Goal: Task Accomplishment & Management: Manage account settings

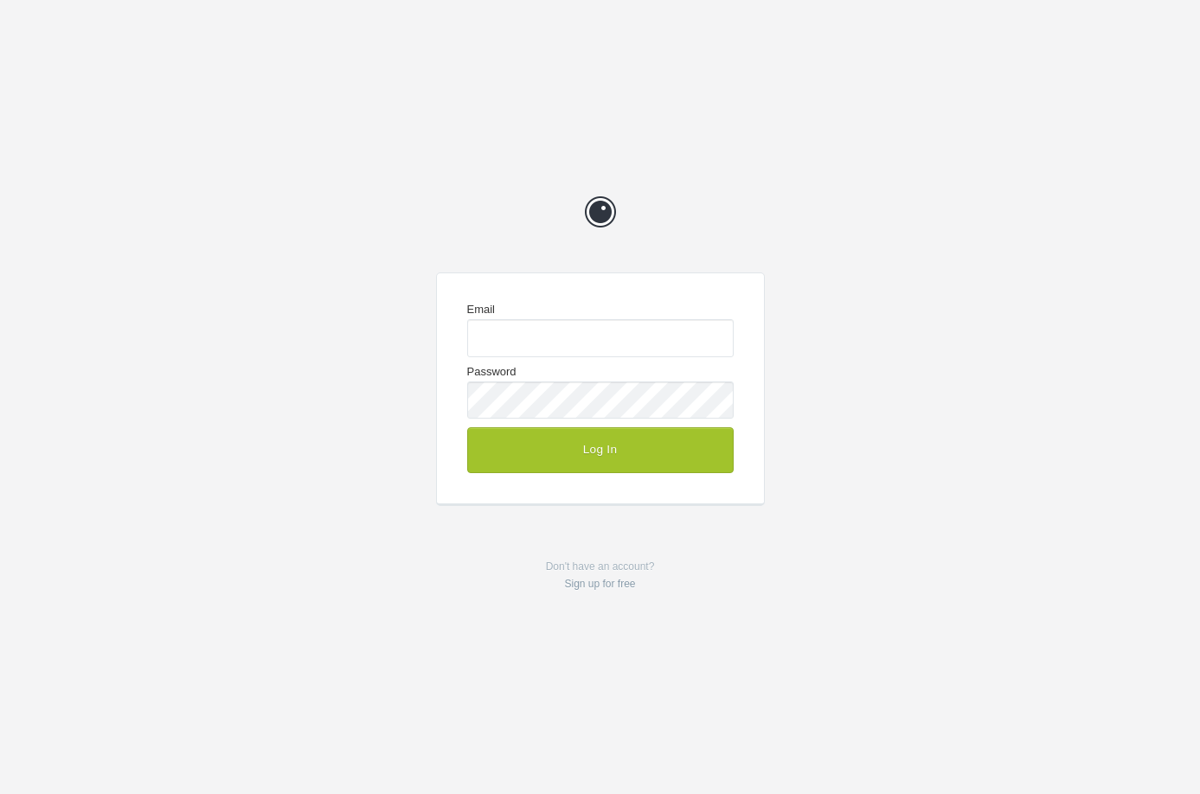
type input "enquiries@jeremyhickman.co.uk"
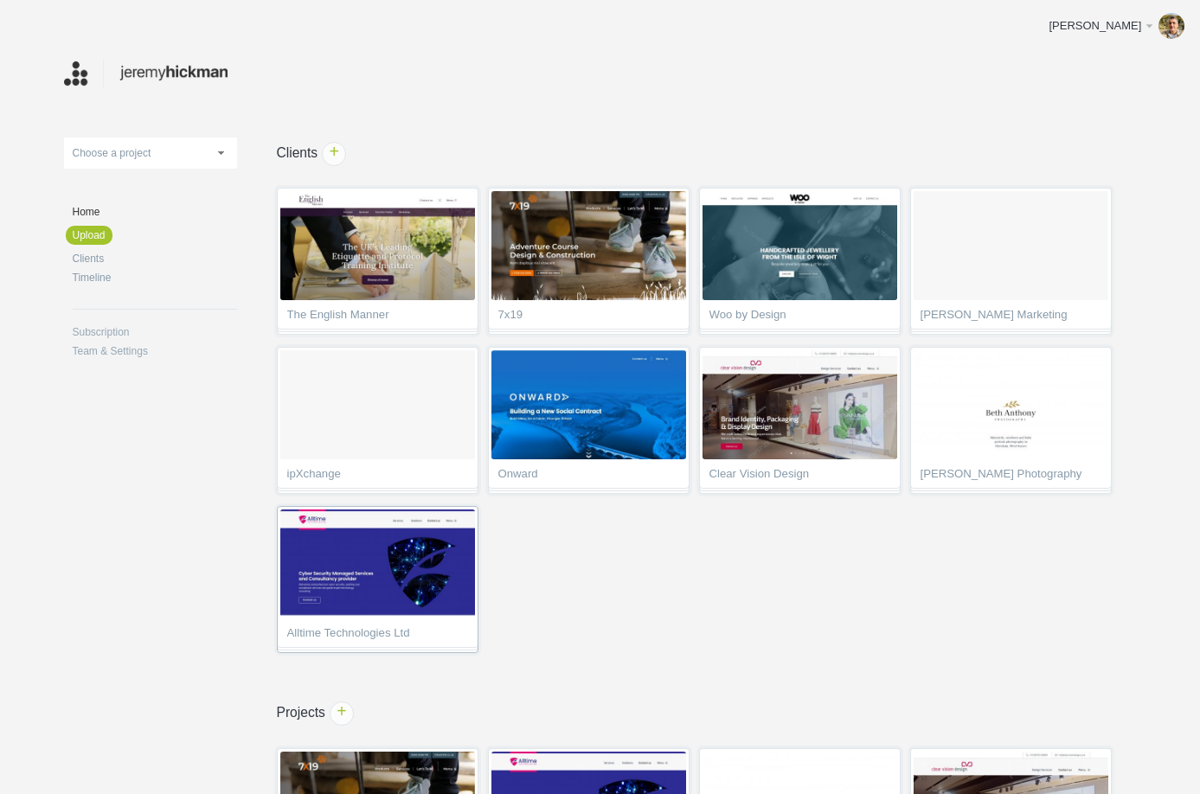
click at [375, 569] on img at bounding box center [377, 564] width 195 height 109
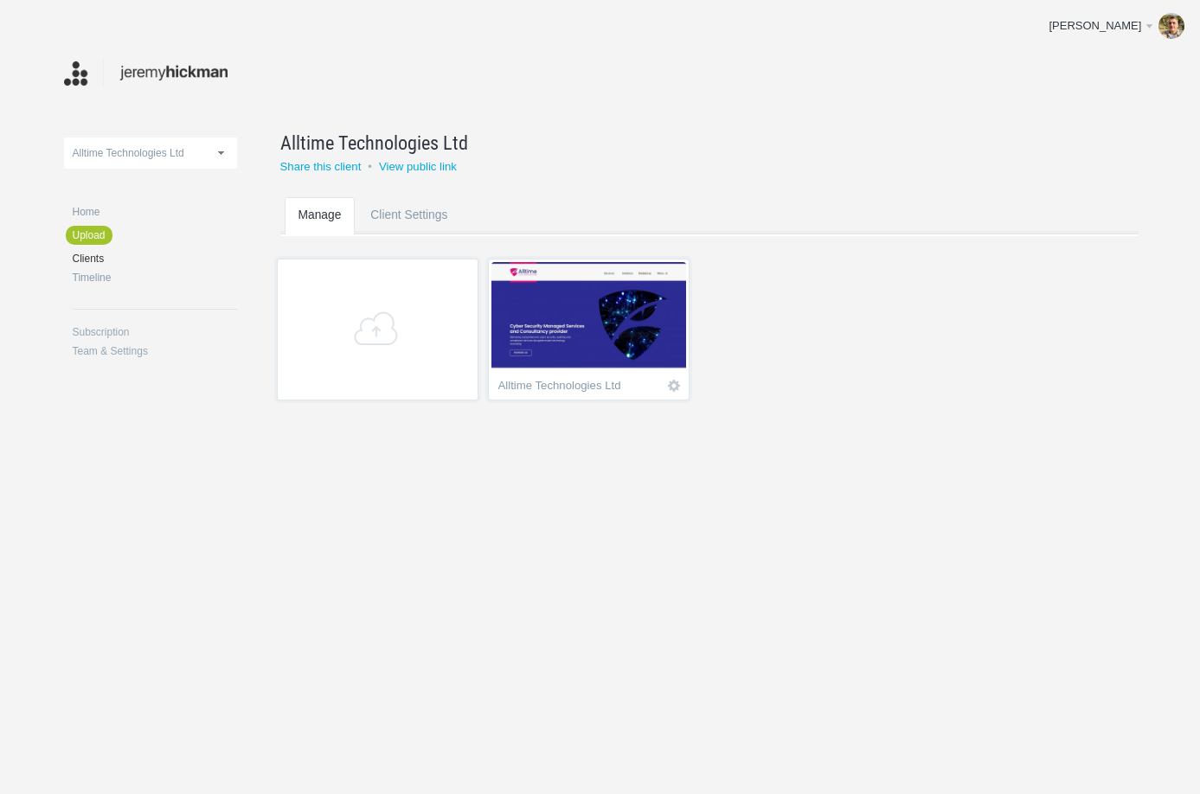
click at [585, 337] on img at bounding box center [588, 316] width 195 height 109
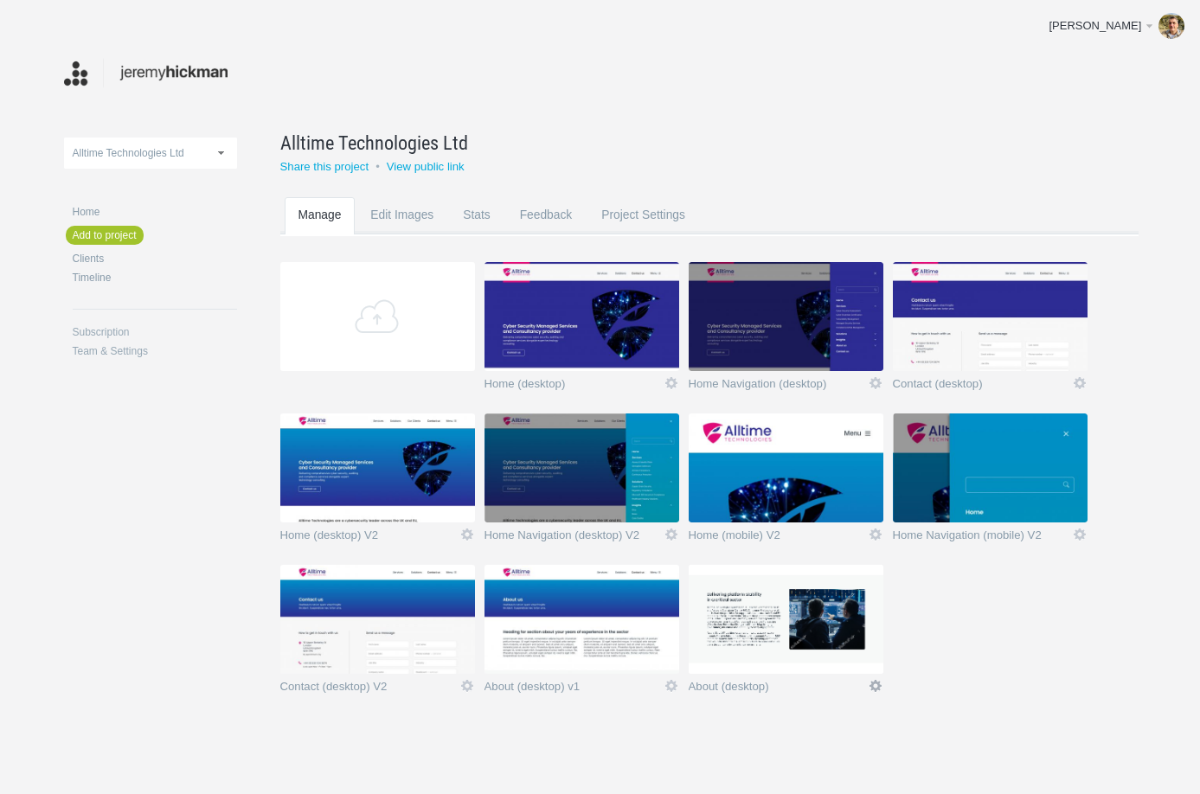
click at [875, 687] on link "Edit" at bounding box center [876, 686] width 16 height 16
click at [860, 613] on link "Edit / Replace" at bounding box center [841, 615] width 105 height 20
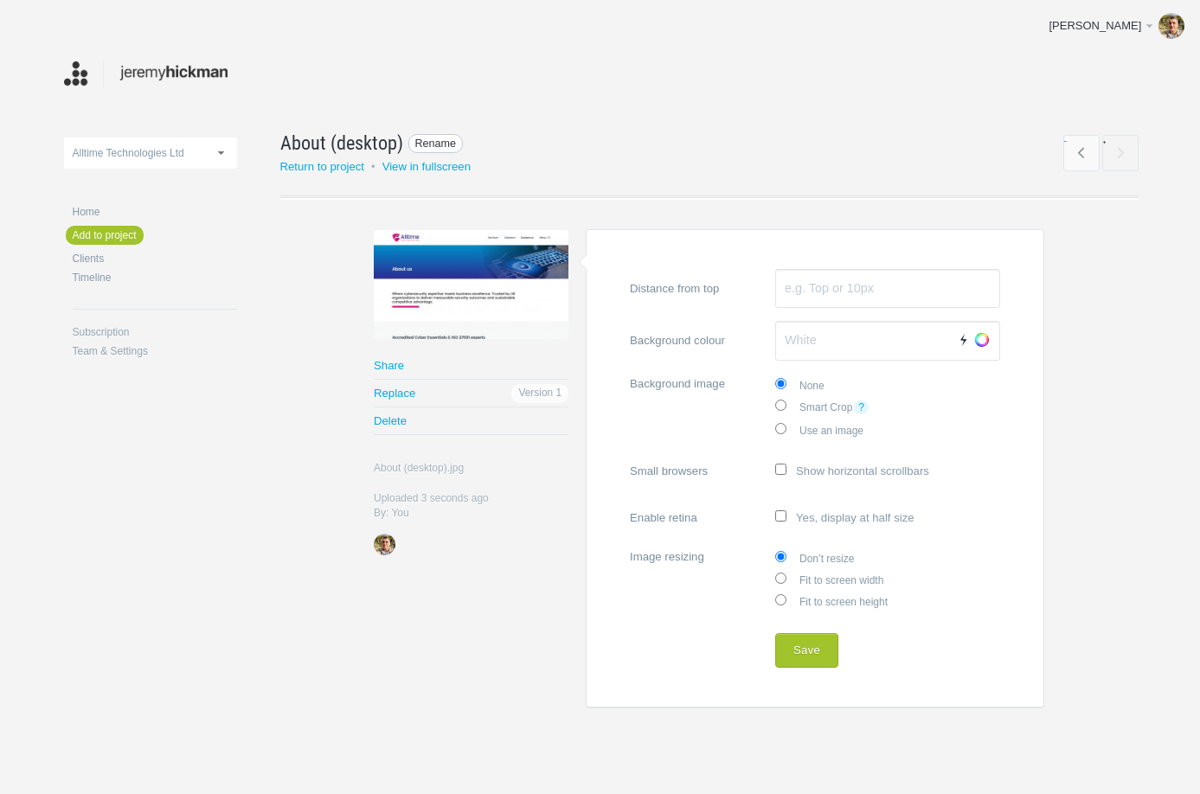
click at [435, 140] on span "Rename" at bounding box center [435, 144] width 55 height 20
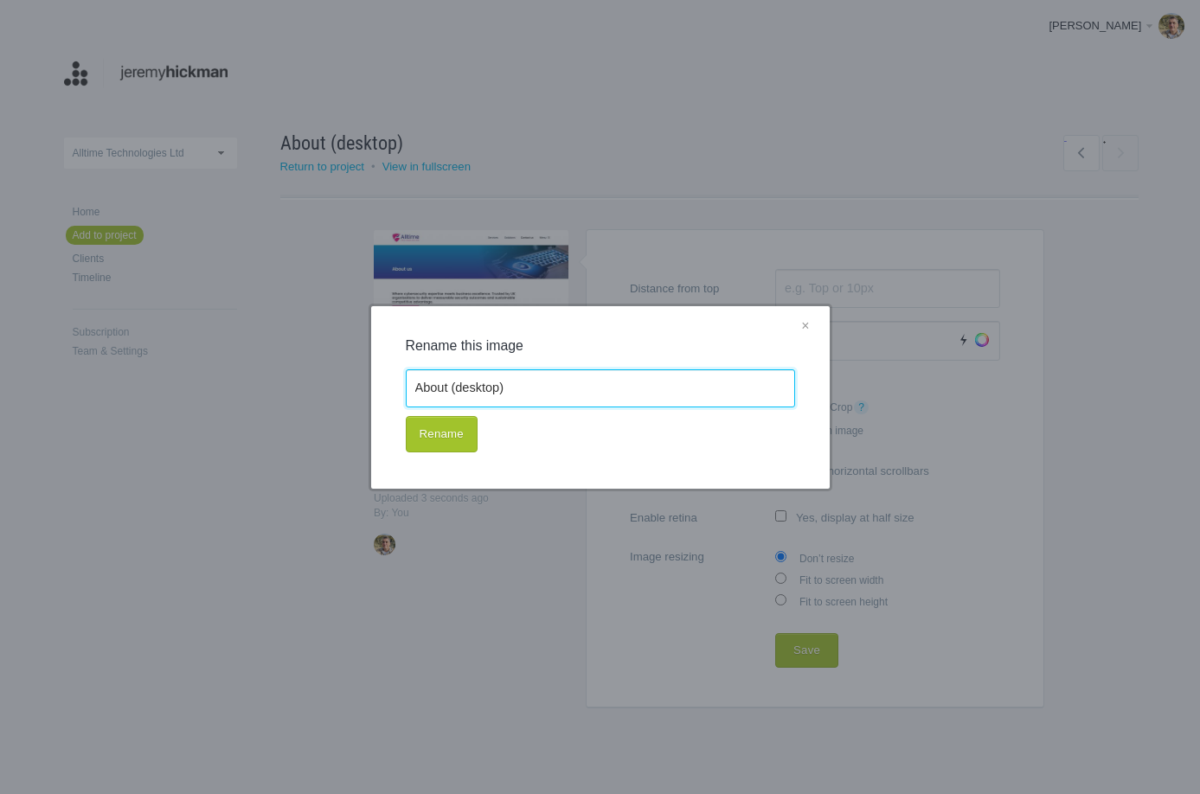
click at [539, 390] on input "About (desktop)" at bounding box center [600, 388] width 389 height 38
type input "About (desktop) v2"
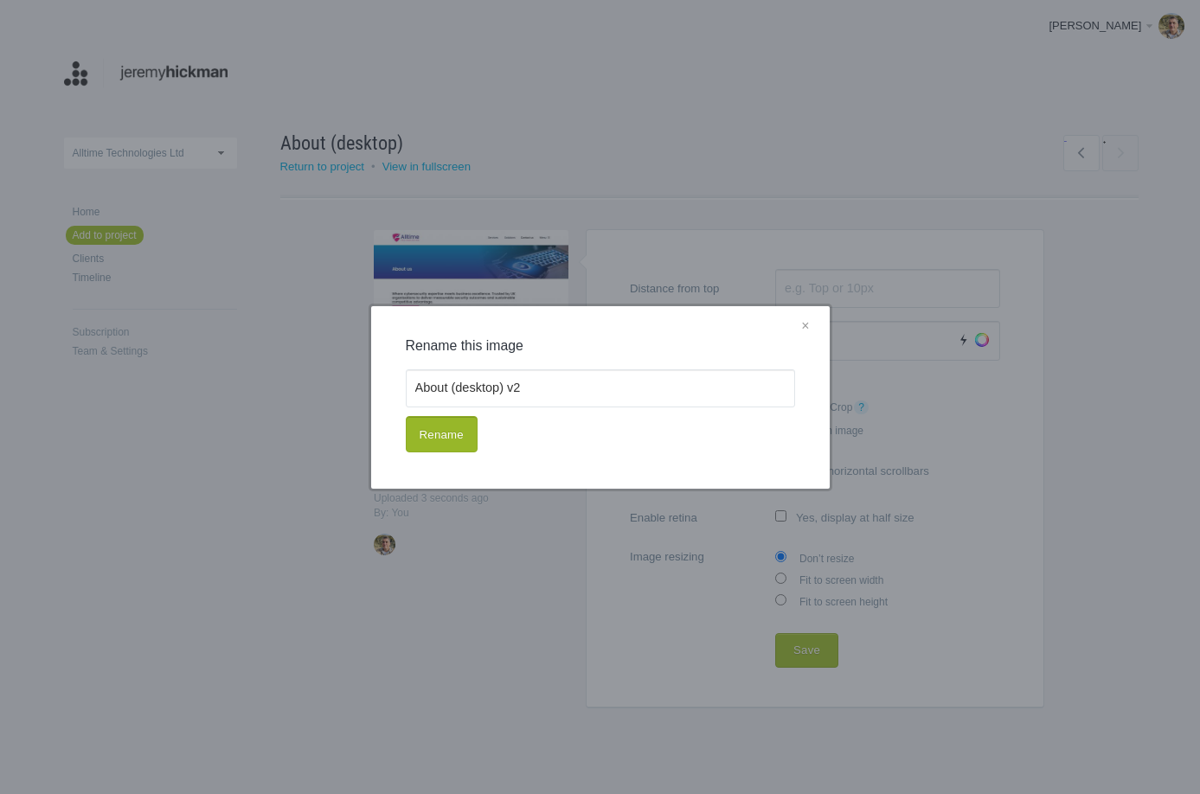
click at [459, 431] on button "Rename" at bounding box center [442, 434] width 72 height 36
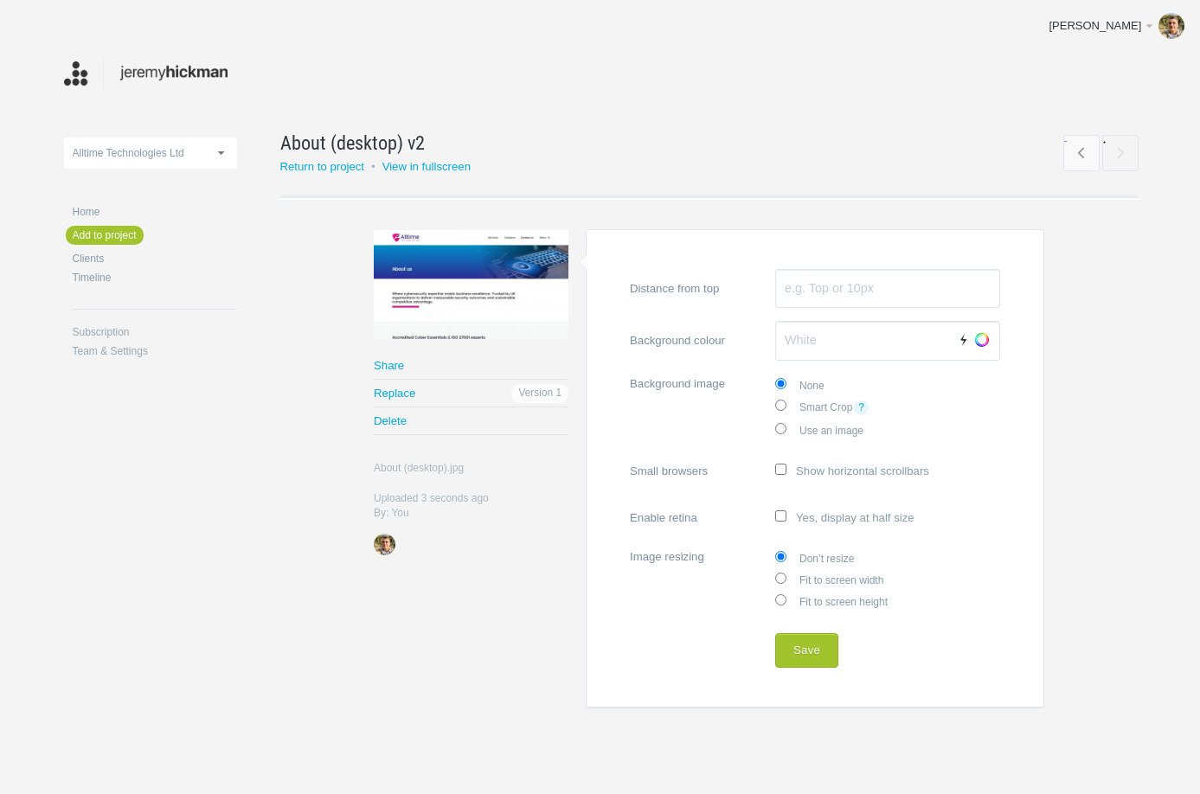
click at [836, 581] on label "Fit to screen width" at bounding box center [887, 579] width 225 height 22
click at [786, 581] on input "Fit to screen width" at bounding box center [780, 578] width 11 height 11
radio input "true"
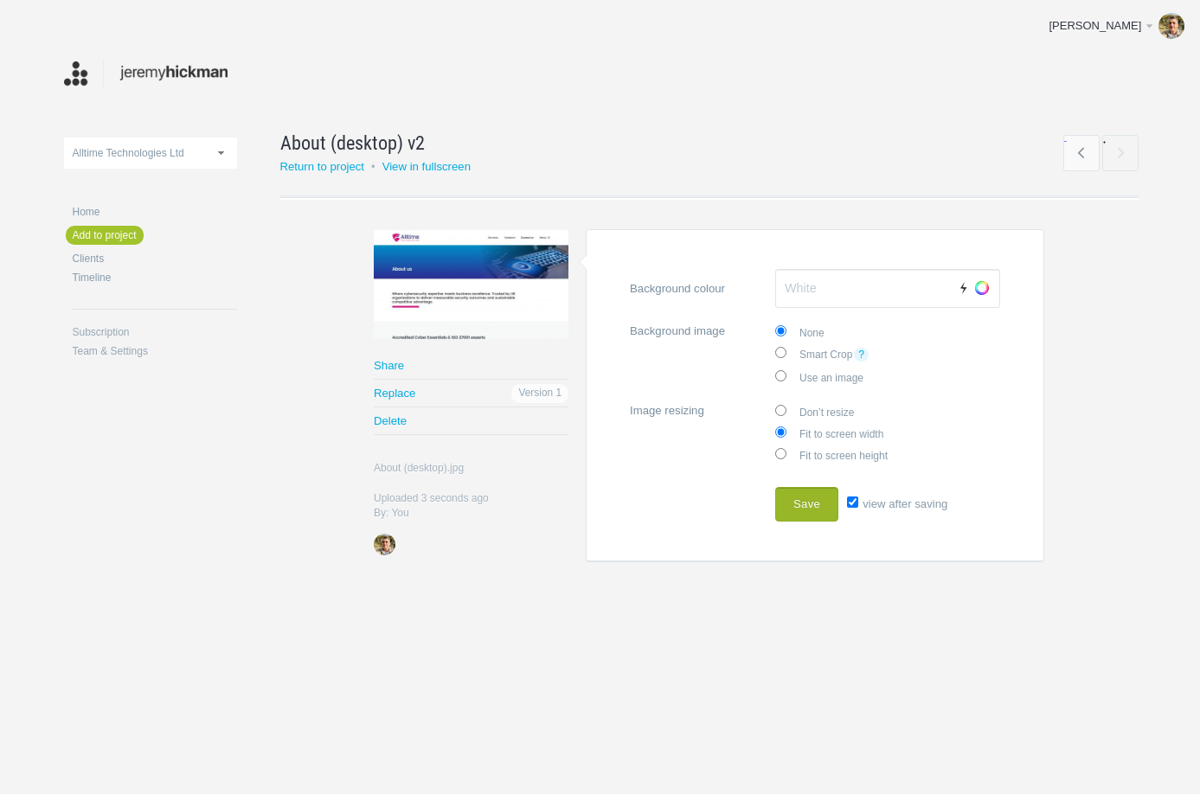
click at [809, 504] on button "Save" at bounding box center [806, 504] width 63 height 35
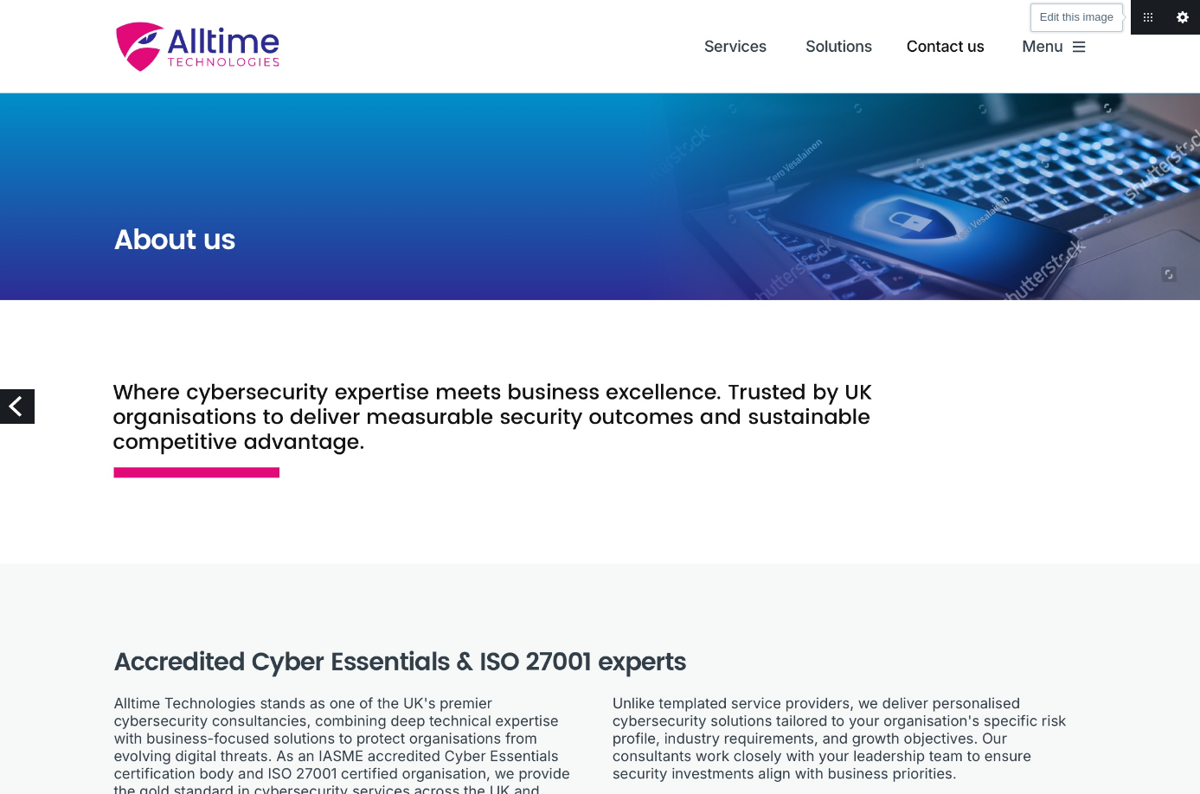
click at [1185, 18] on link "Edit this image" at bounding box center [1182, 17] width 35 height 35
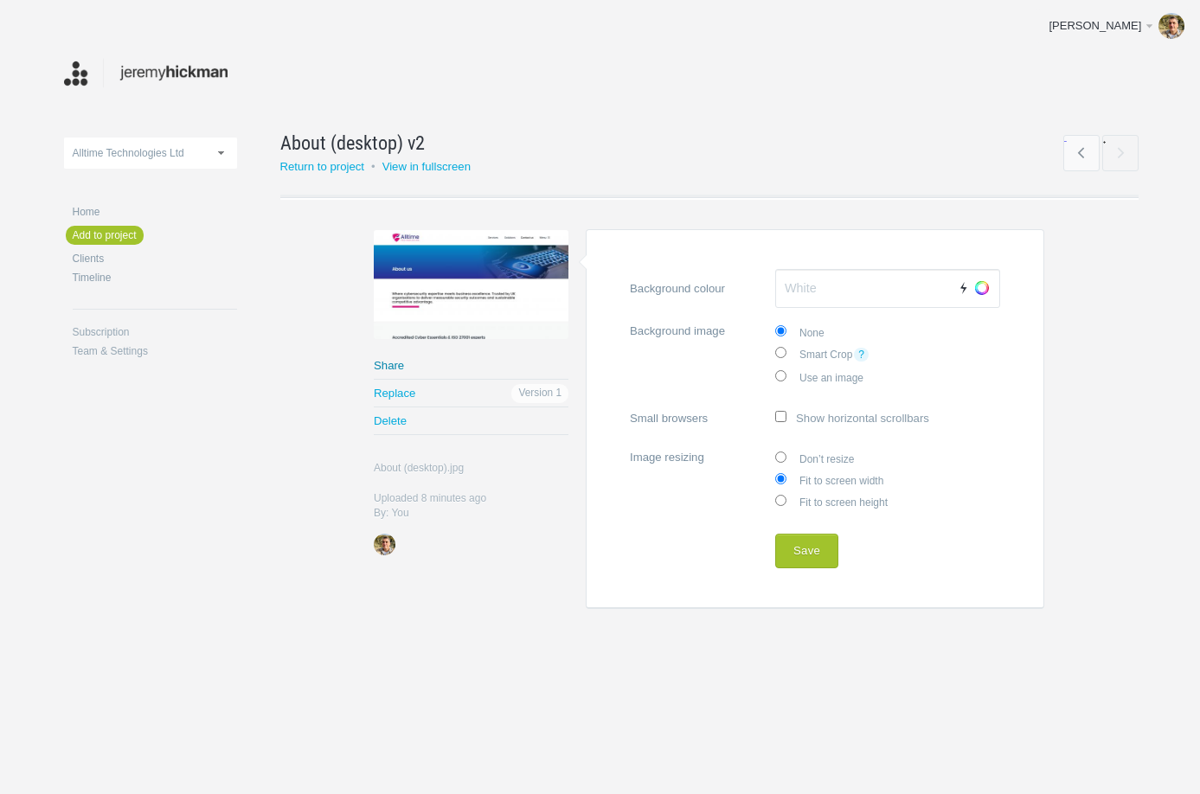
click at [395, 367] on link "Share" at bounding box center [471, 365] width 195 height 27
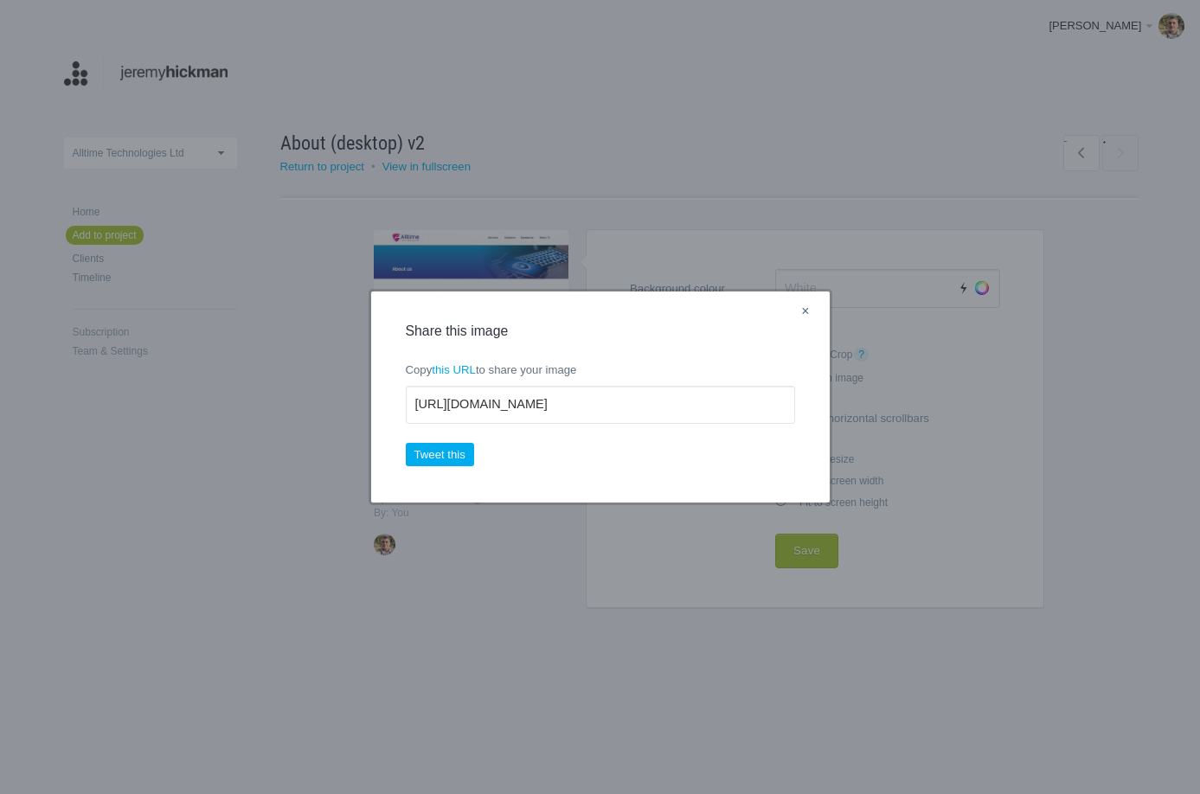
click at [808, 308] on link "×" at bounding box center [805, 312] width 22 height 22
